Goal: Transaction & Acquisition: Purchase product/service

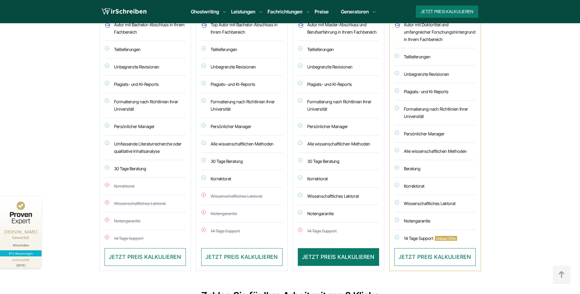
scroll to position [1711, 0]
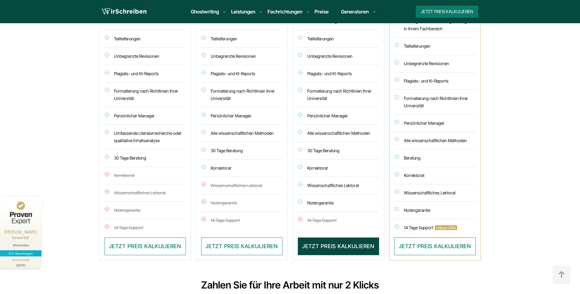
click at [330, 237] on button "JETZT PREIS KALKULIEREN" at bounding box center [338, 246] width 81 height 18
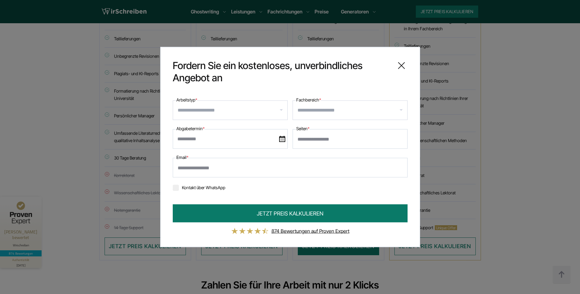
click at [266, 117] on div at bounding box center [230, 111] width 115 height 20
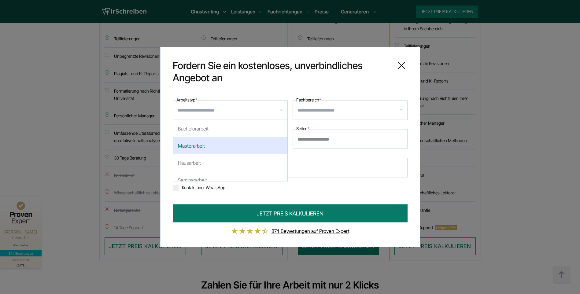
click at [246, 142] on div "Masterarbeit" at bounding box center [230, 145] width 114 height 17
select select "**"
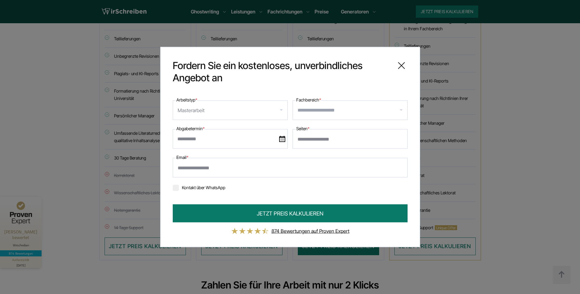
click at [317, 109] on input "Fachbereich *" at bounding box center [352, 110] width 110 height 10
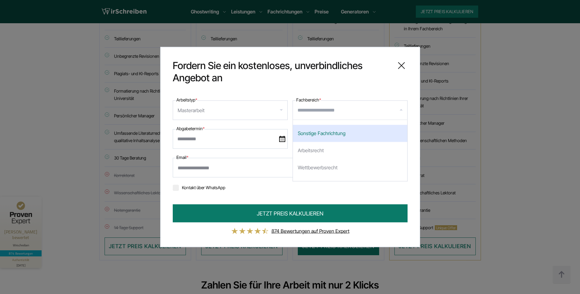
scroll to position [214, 0]
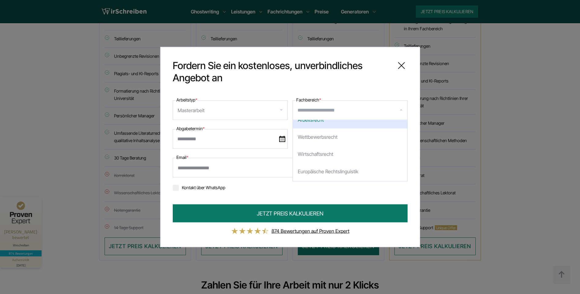
click at [315, 125] on div "Arbeitsrecht" at bounding box center [350, 120] width 114 height 17
select select "**"
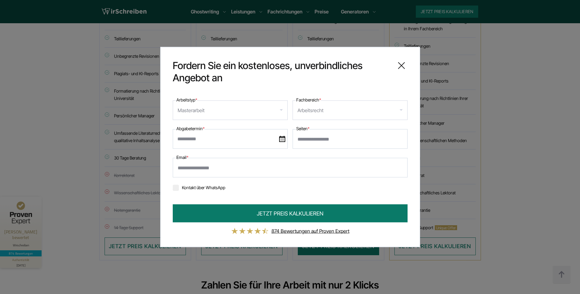
click at [233, 141] on input "text" at bounding box center [230, 139] width 115 height 20
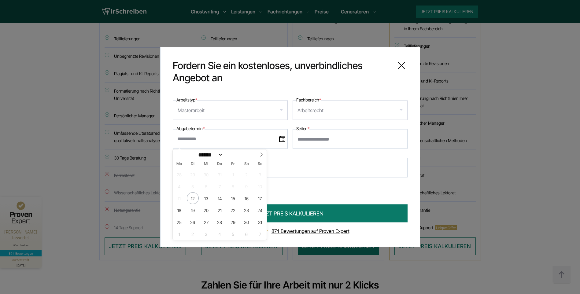
click at [233, 141] on input "text" at bounding box center [230, 139] width 115 height 20
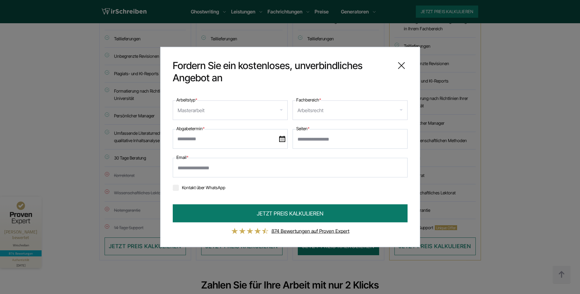
click at [320, 139] on input "Seiten *" at bounding box center [349, 139] width 115 height 20
click at [334, 142] on input "Seiten *" at bounding box center [349, 139] width 115 height 20
click at [299, 163] on input "Email *" at bounding box center [290, 168] width 235 height 20
click at [302, 164] on input "Email *" at bounding box center [290, 168] width 235 height 20
click at [307, 178] on div "**********" at bounding box center [290, 144] width 235 height 96
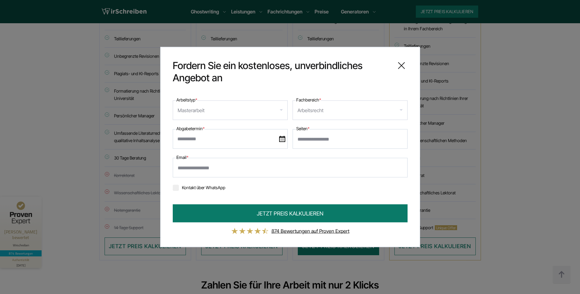
click at [412, 57] on div "**********" at bounding box center [290, 147] width 260 height 200
click at [398, 72] on div "Fordern Sie ein kostenloses, unverbindliches Angebot an" at bounding box center [290, 72] width 235 height 24
click at [400, 69] on icon at bounding box center [401, 66] width 12 height 12
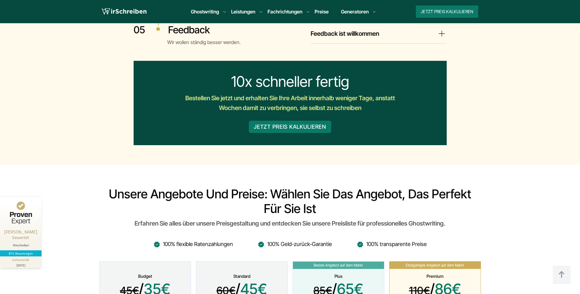
scroll to position [1314, 0]
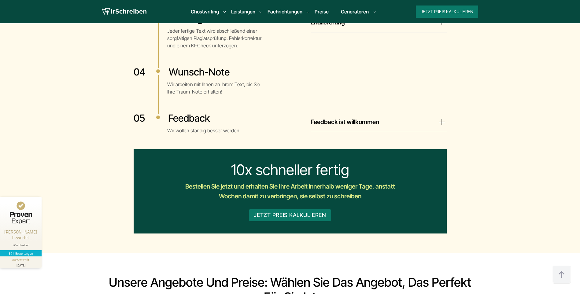
click at [322, 13] on link "Preise" at bounding box center [321, 12] width 14 height 6
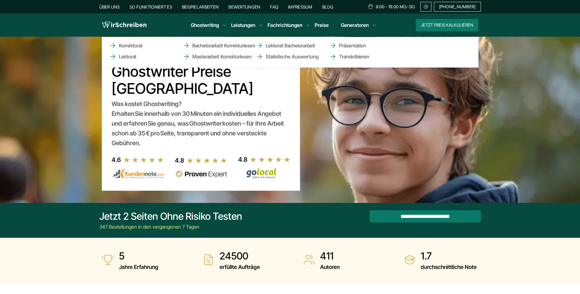
click at [254, 24] on li "Leistungen Korrektorat Lektorat Bachelorarbeit Korrekturlesen Masterarbeit Korr…" at bounding box center [243, 24] width 24 height 7
click at [129, 58] on link "Lektorat" at bounding box center [139, 56] width 61 height 7
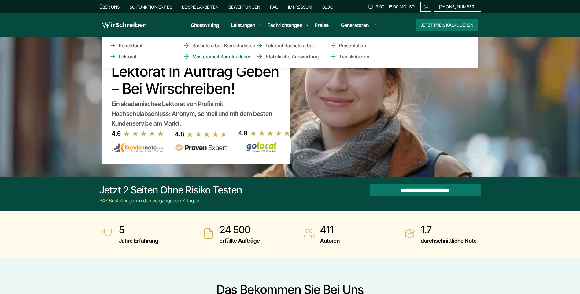
click at [240, 55] on link "Masterarbeit Korrekturlesen" at bounding box center [212, 56] width 61 height 7
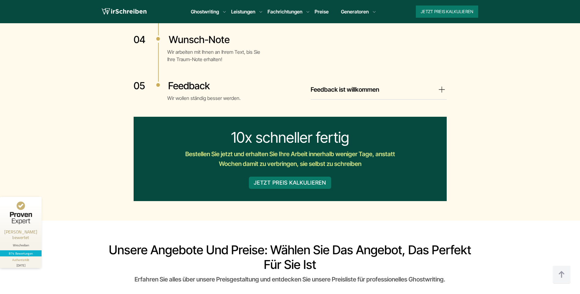
scroll to position [1253, 0]
